Goal: Transaction & Acquisition: Purchase product/service

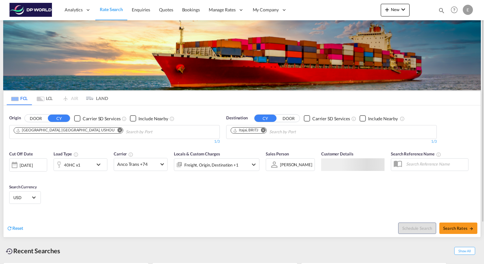
click at [118, 130] on md-icon "Remove" at bounding box center [120, 130] width 5 height 5
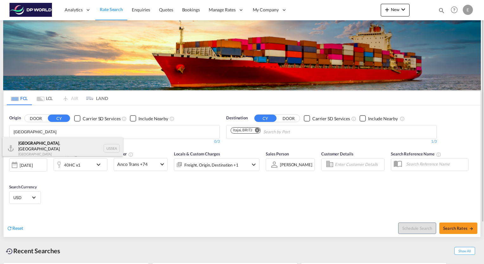
type input "[GEOGRAPHIC_DATA]"
click at [41, 144] on div "[GEOGRAPHIC_DATA] , [GEOGRAPHIC_DATA] [GEOGRAPHIC_DATA] USSEA" at bounding box center [63, 148] width 120 height 23
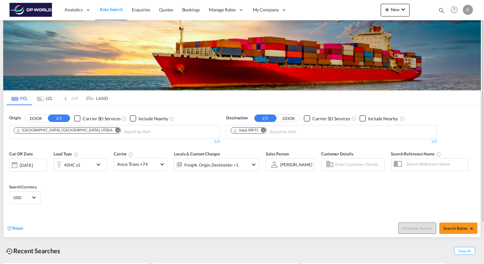
click at [264, 130] on md-icon "Remove" at bounding box center [263, 130] width 5 height 5
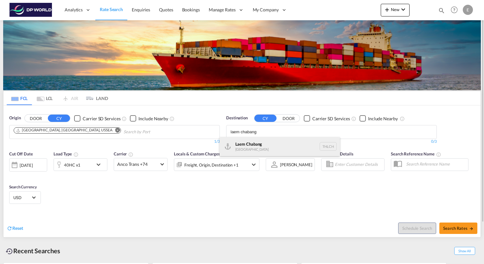
type input "laem chabang"
click at [252, 143] on div "Laem Chabang [GEOGRAPHIC_DATA] THLCH" at bounding box center [280, 146] width 120 height 19
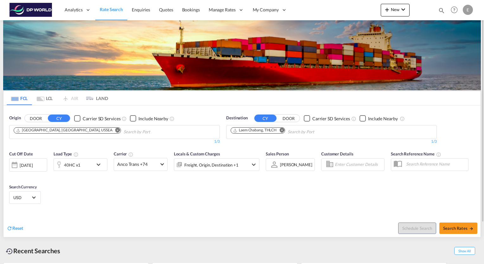
click at [99, 163] on md-icon "icon-chevron-down" at bounding box center [100, 165] width 11 height 8
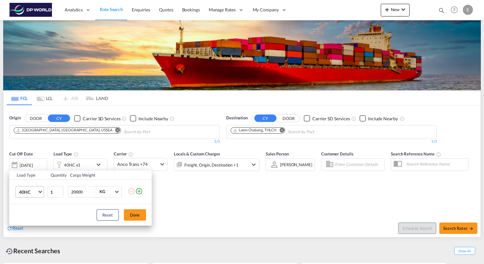
click at [42, 194] on md-select-value "40HC" at bounding box center [30, 192] width 25 height 11
click at [30, 217] on md-option "40HR" at bounding box center [35, 221] width 43 height 15
click at [136, 213] on button "Done" at bounding box center [135, 214] width 22 height 11
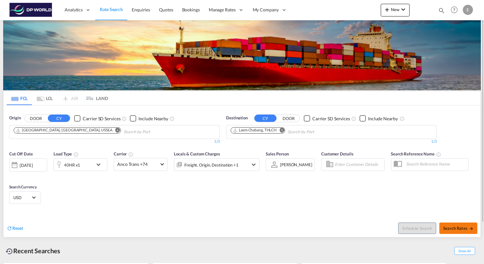
click at [460, 229] on span "Search Rates" at bounding box center [458, 228] width 30 height 5
type input "USSEA to THLCH / [DATE]"
